Goal: Task Accomplishment & Management: Complete application form

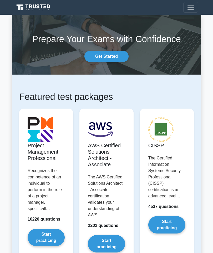
click at [191, 9] on span "Toggle navigation" at bounding box center [191, 7] width 8 height 8
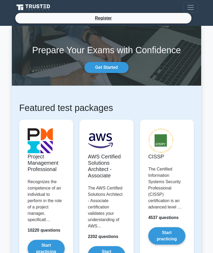
click at [201, 66] on div "Prepare Your Exams with Confidence Get Started" at bounding box center [107, 55] width 196 height 35
click at [192, 10] on span "Toggle navigation" at bounding box center [191, 7] width 8 height 8
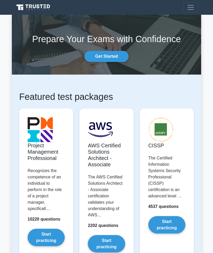
click at [117, 60] on link "Get Started" at bounding box center [107, 56] width 44 height 11
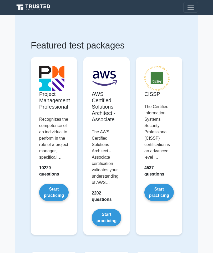
click at [194, 9] on span "Toggle navigation" at bounding box center [191, 7] width 8 height 8
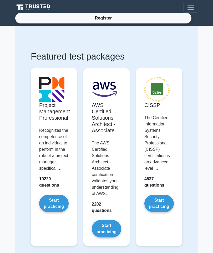
click at [106, 19] on link "Register" at bounding box center [103, 18] width 23 height 7
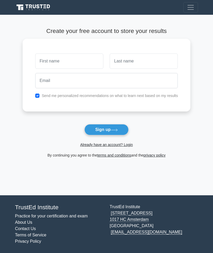
click at [75, 65] on input "text" at bounding box center [69, 60] width 68 height 15
click at [129, 146] on link "Already have an account? Login" at bounding box center [106, 145] width 53 height 4
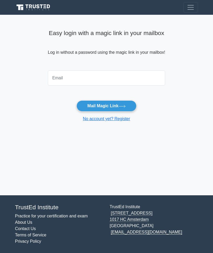
click at [107, 78] on input "email" at bounding box center [107, 77] width 118 height 15
type input "danielacpr92@gmail.com"
click at [116, 106] on button "Mail Magic Link" at bounding box center [107, 105] width 60 height 11
